Goal: Find specific page/section: Find specific page/section

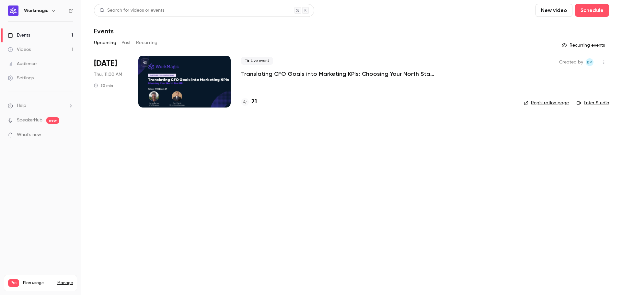
click at [304, 74] on p "Translating CFO Goals into Marketing KPIs: Choosing Your North Star KPI" at bounding box center [338, 74] width 194 height 8
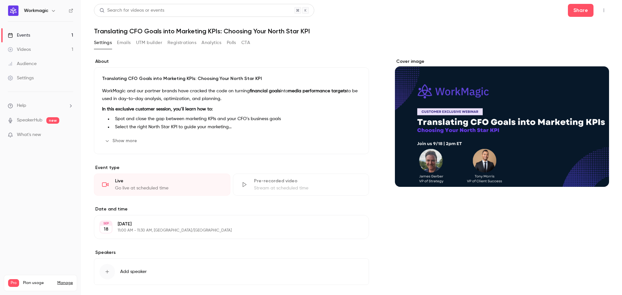
click at [124, 43] on button "Emails" at bounding box center [124, 43] width 14 height 10
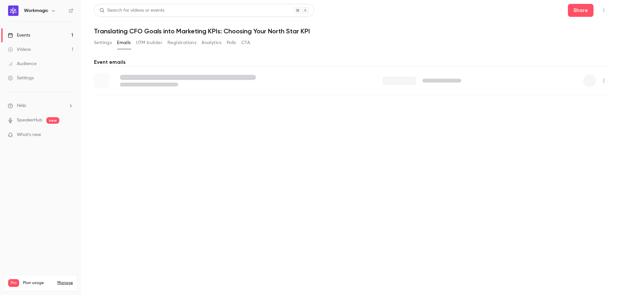
click at [182, 44] on button "Registrations" at bounding box center [181, 43] width 29 height 10
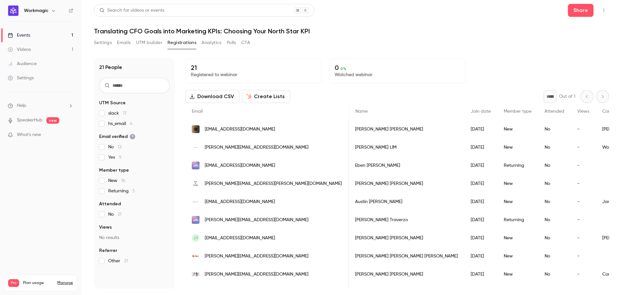
click at [391, 16] on div "Search for videos or events Share" at bounding box center [351, 10] width 515 height 13
